Goal: Information Seeking & Learning: Learn about a topic

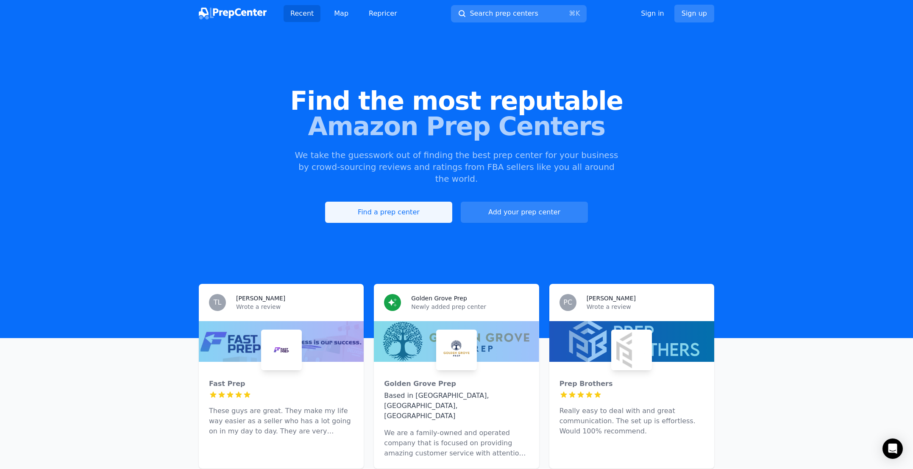
click at [381, 202] on link "Find a prep center" at bounding box center [388, 212] width 127 height 21
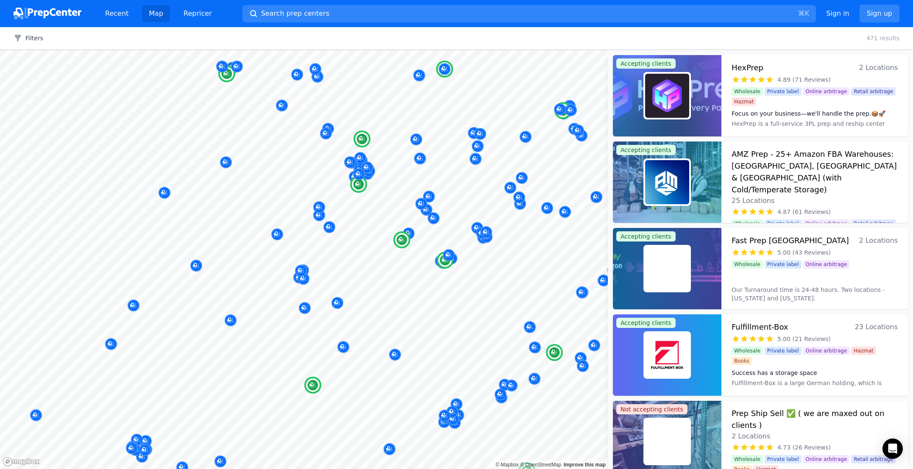
click at [692, 379] on div "Map © Mapbox © OpenStreetMap Improve this map Accepting clients HexPrep 2 Locat…" at bounding box center [456, 259] width 913 height 419
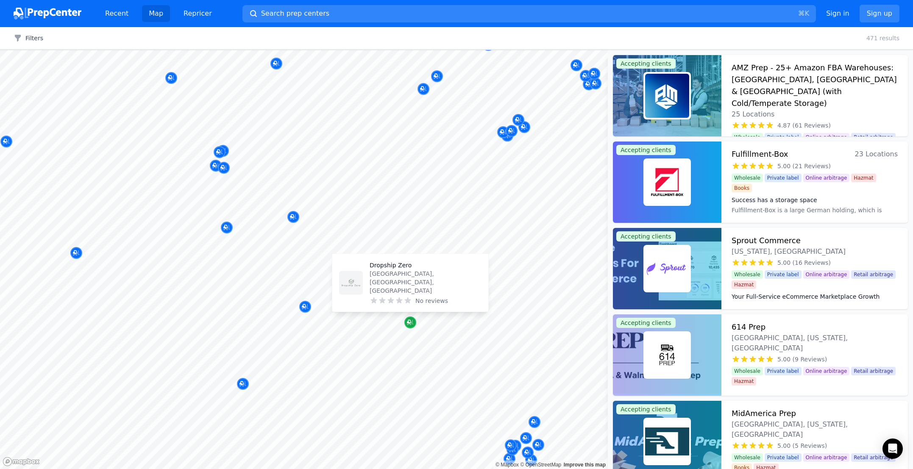
click at [411, 322] on icon "Map marker" at bounding box center [410, 322] width 7 height 8
click at [387, 270] on p "Dropship Zero" at bounding box center [426, 265] width 112 height 8
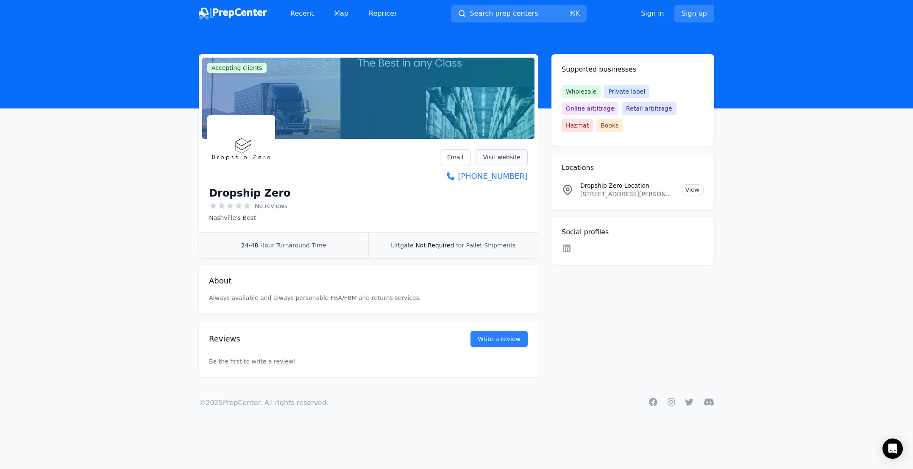
click at [501, 158] on link "Visit website" at bounding box center [502, 157] width 52 height 16
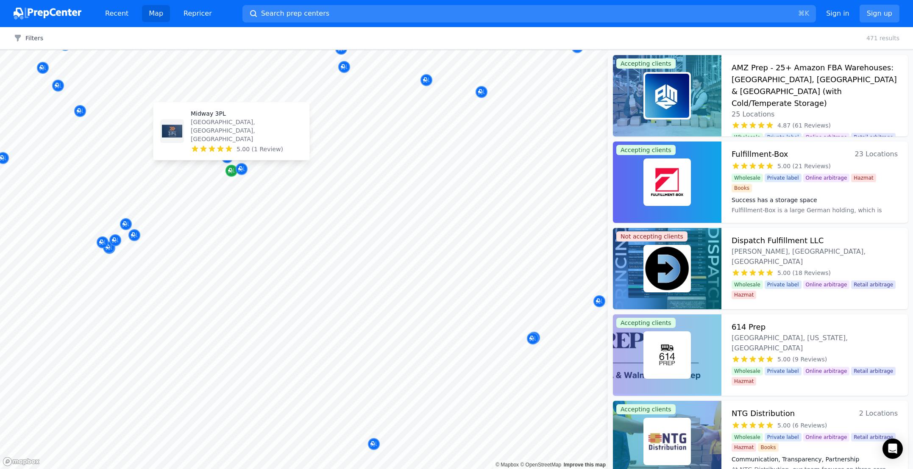
click at [231, 170] on icon "Map marker" at bounding box center [231, 171] width 7 height 8
click at [784, 67] on h3 "AMZ Prep - 25+ Amazon FBA Warehouses: [GEOGRAPHIC_DATA], [GEOGRAPHIC_DATA] & [G…" at bounding box center [815, 85] width 166 height 47
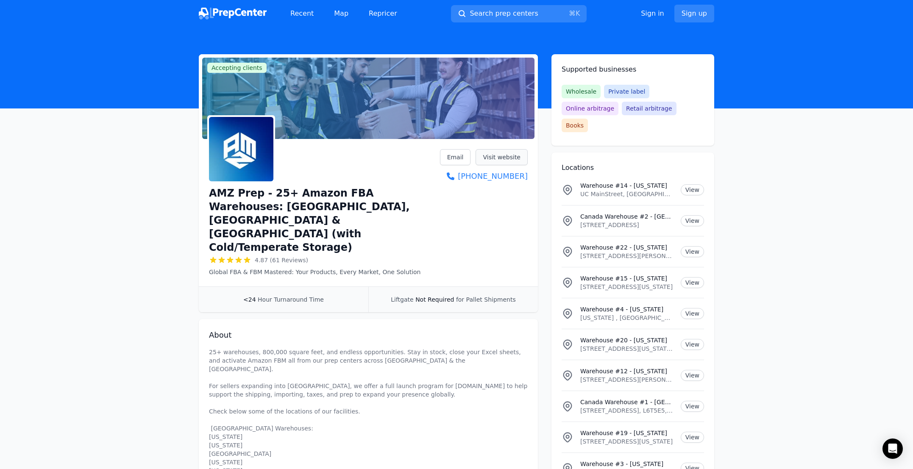
click at [489, 158] on link "Visit website" at bounding box center [502, 157] width 52 height 16
